Goal: Communication & Community: Answer question/provide support

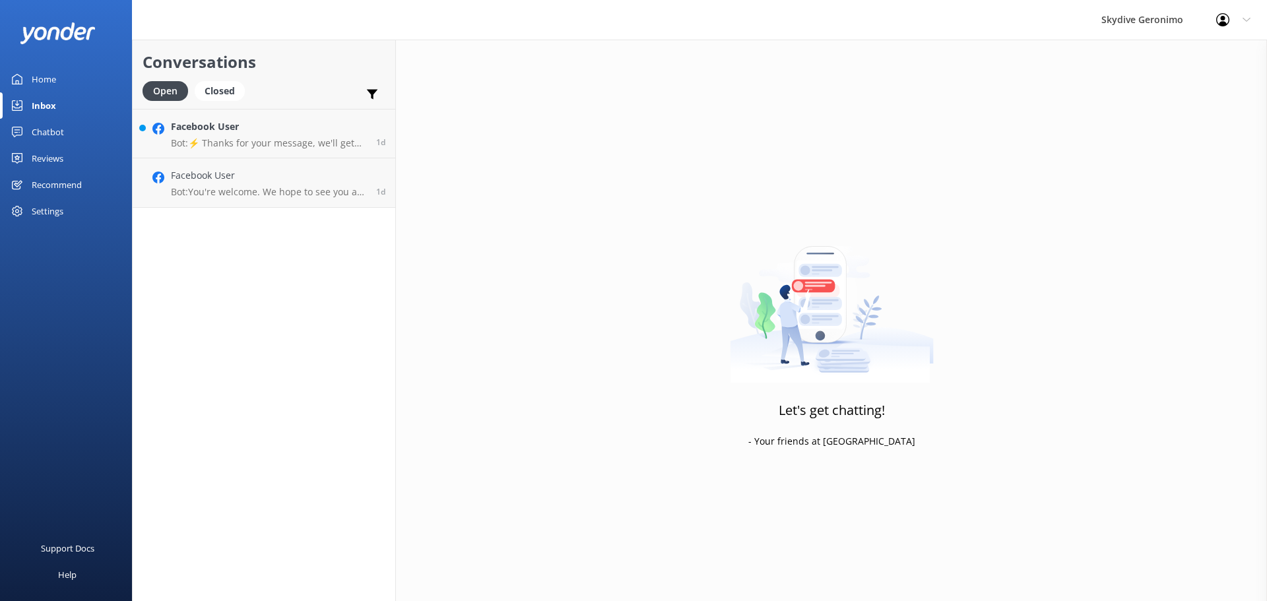
click at [55, 73] on div "Home" at bounding box center [44, 79] width 24 height 26
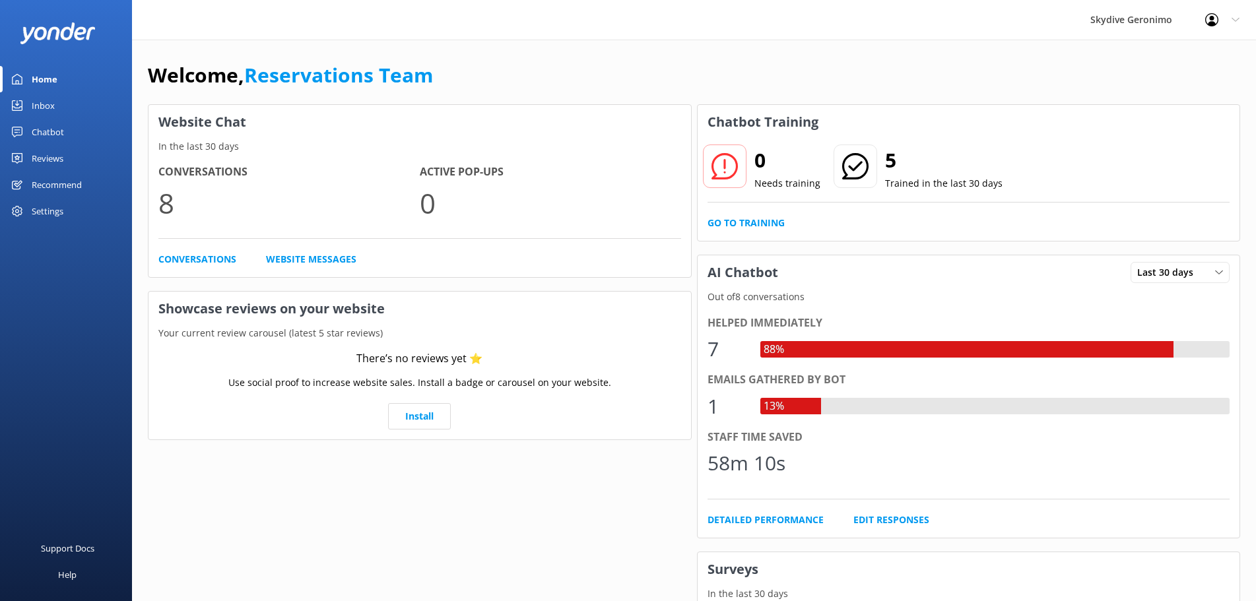
click at [49, 164] on div "Reviews" at bounding box center [48, 158] width 32 height 26
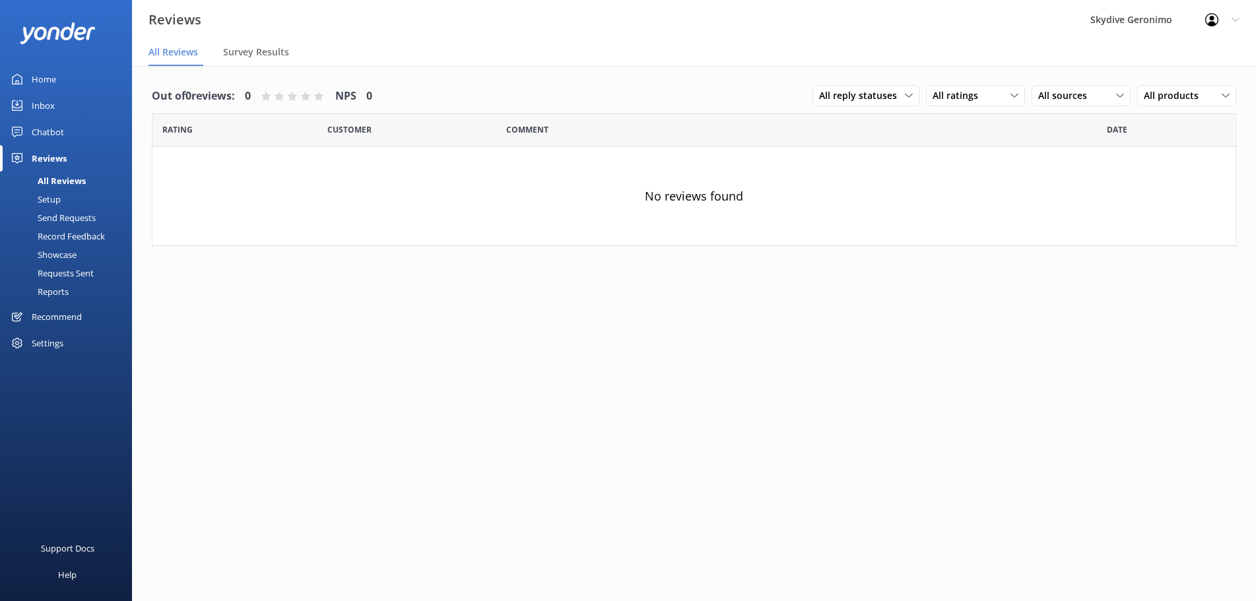
click at [49, 112] on div "Inbox" at bounding box center [43, 105] width 23 height 26
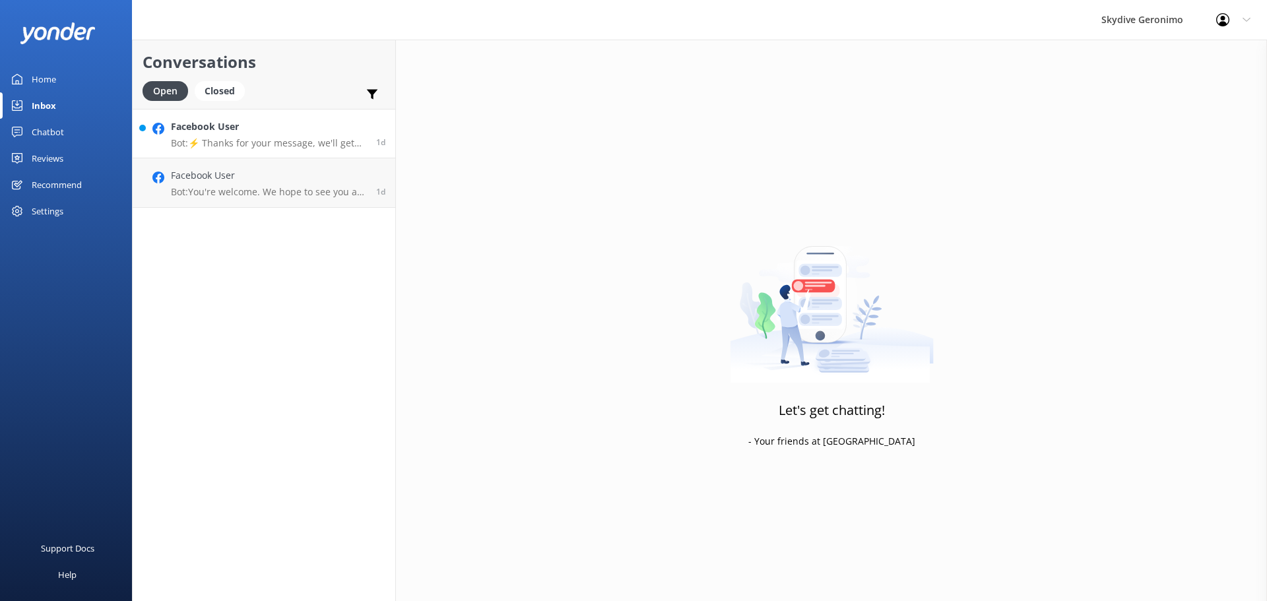
click at [251, 119] on h4 "Facebook User" at bounding box center [268, 126] width 195 height 15
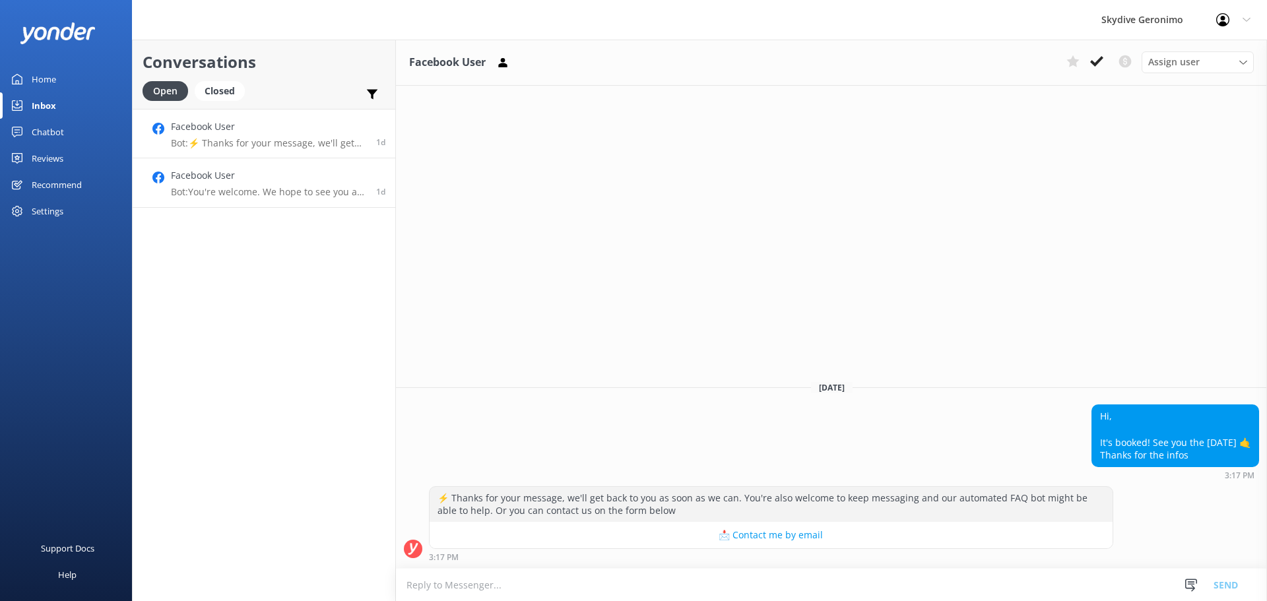
click at [211, 181] on h4 "Facebook User" at bounding box center [268, 175] width 195 height 15
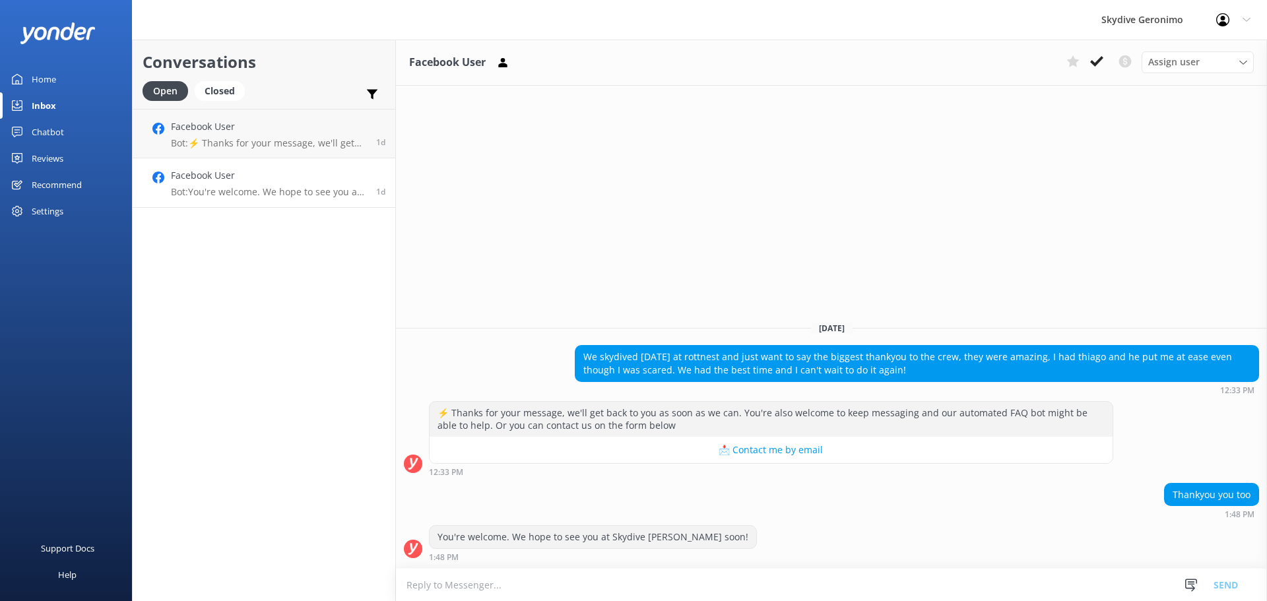
click at [271, 239] on div "Conversations Open Closed Important Converted Assigned to me Unassigned Faceboo…" at bounding box center [264, 321] width 264 height 562
